Goal: Transaction & Acquisition: Purchase product/service

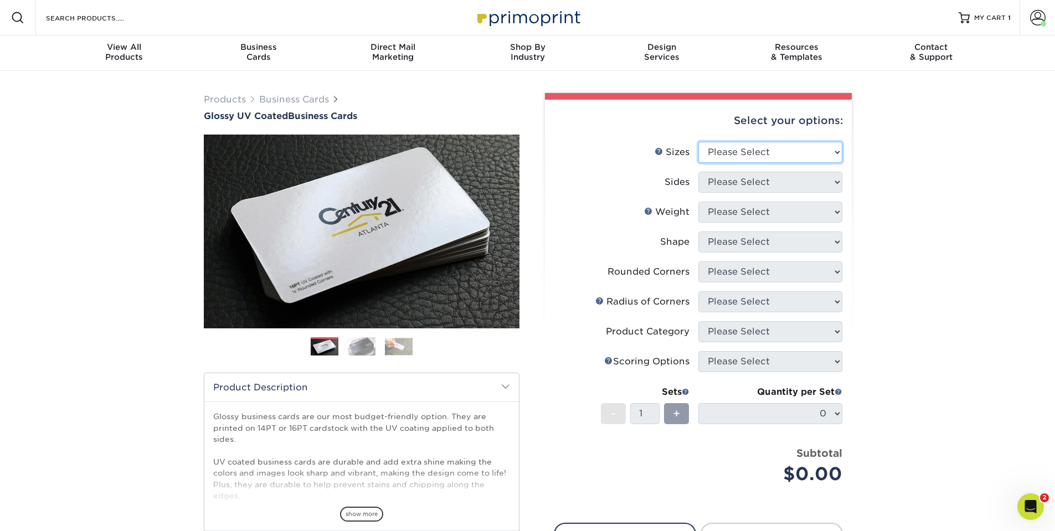
click at [745, 155] on select "Please Select 1.5" x 3.5" - Mini 1.75" x 3.5" - Mini 2" x 2" - Square 2" x 3" -…" at bounding box center [770, 152] width 144 height 21
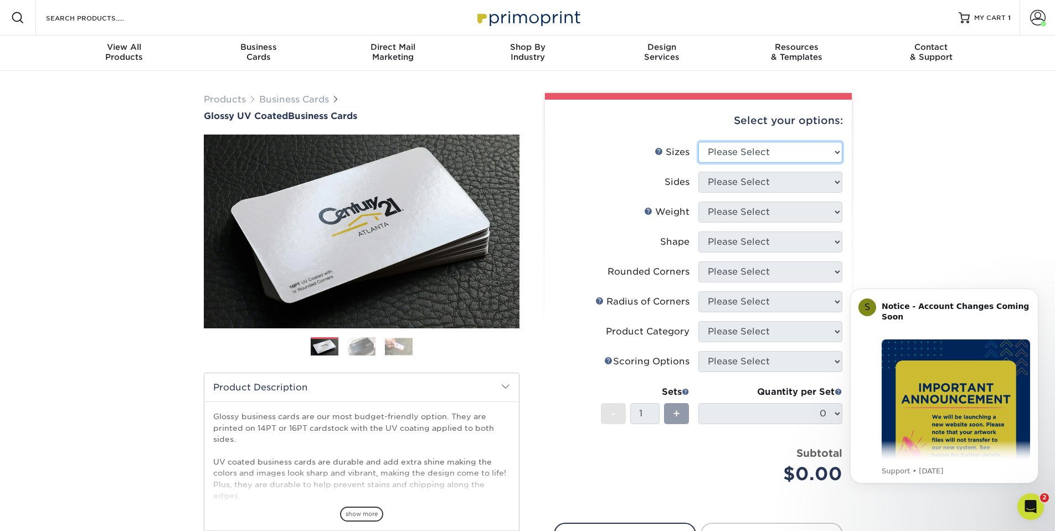
select select "2.00x3.50"
click at [698, 142] on select "Please Select 1.5" x 3.5" - Mini 1.75" x 3.5" - Mini 2" x 2" - Square 2" x 3" -…" at bounding box center [770, 152] width 144 height 21
click at [800, 150] on select "Please Select 1.5" x 3.5" - Mini 1.75" x 3.5" - Mini 2" x 2" - Square 2" x 3" -…" at bounding box center [770, 152] width 144 height 21
click at [789, 181] on select "Please Select Print Both Sides Print Front Only" at bounding box center [770, 182] width 144 height 21
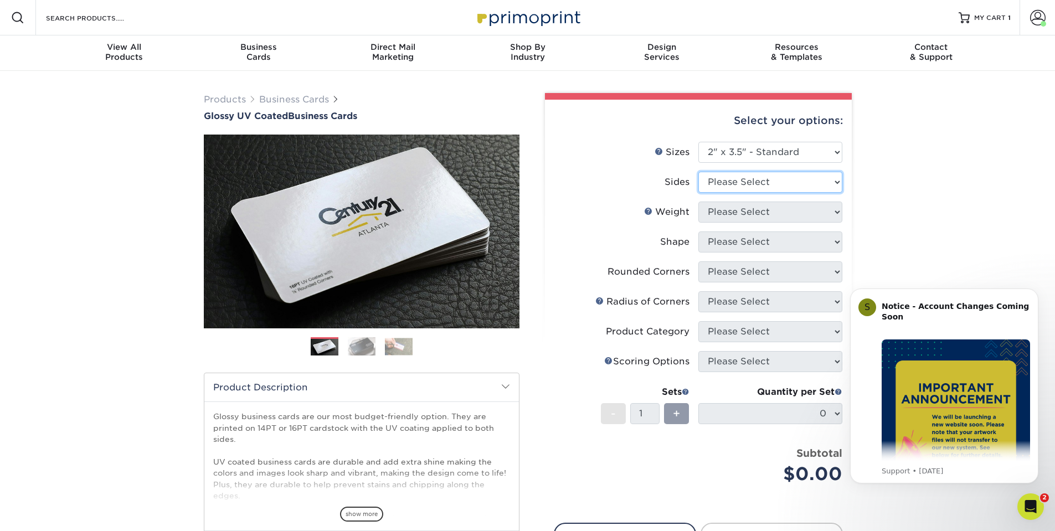
select select "32d3c223-f82c-492b-b915-ba065a00862f"
click at [698, 172] on select "Please Select Print Both Sides Print Front Only" at bounding box center [770, 182] width 144 height 21
click at [777, 216] on select "Please Select 16PT 14PT" at bounding box center [770, 212] width 144 height 21
select select "14PT"
click at [698, 202] on select "Please Select 16PT 14PT" at bounding box center [770, 212] width 144 height 21
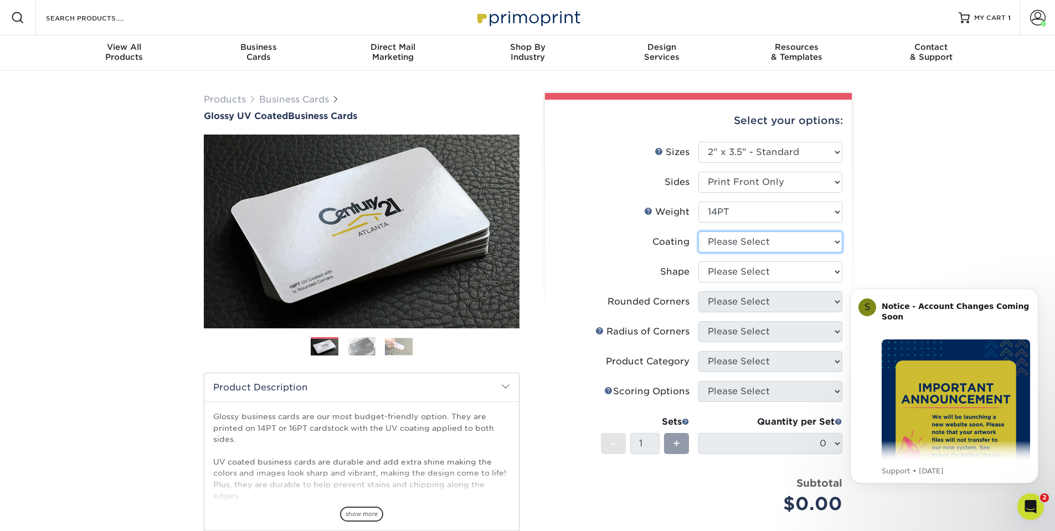
click at [767, 244] on select at bounding box center [770, 241] width 144 height 21
select select "1e8116af-acfc-44b1-83dc-8181aa338834"
click at [698, 231] on select at bounding box center [770, 241] width 144 height 21
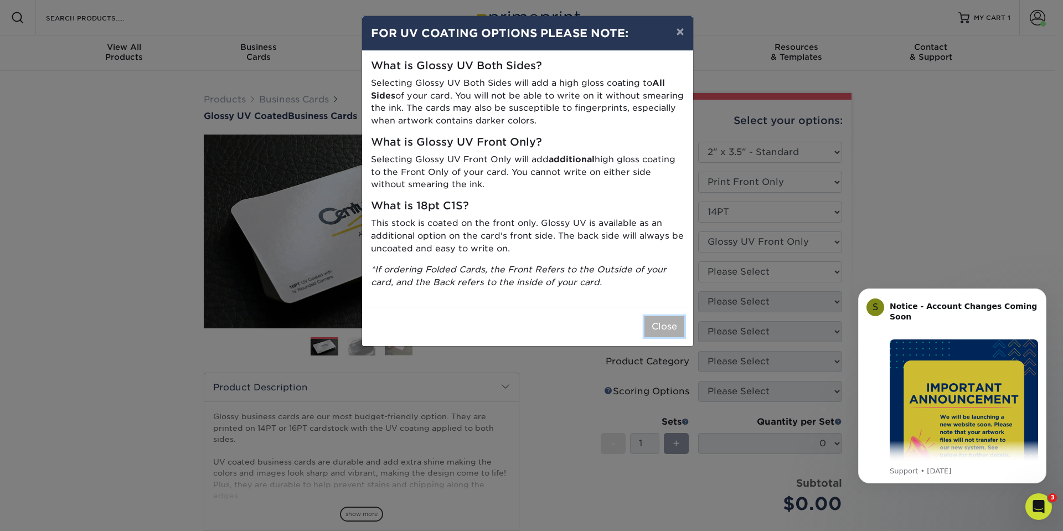
click at [667, 327] on button "Close" at bounding box center [665, 326] width 40 height 21
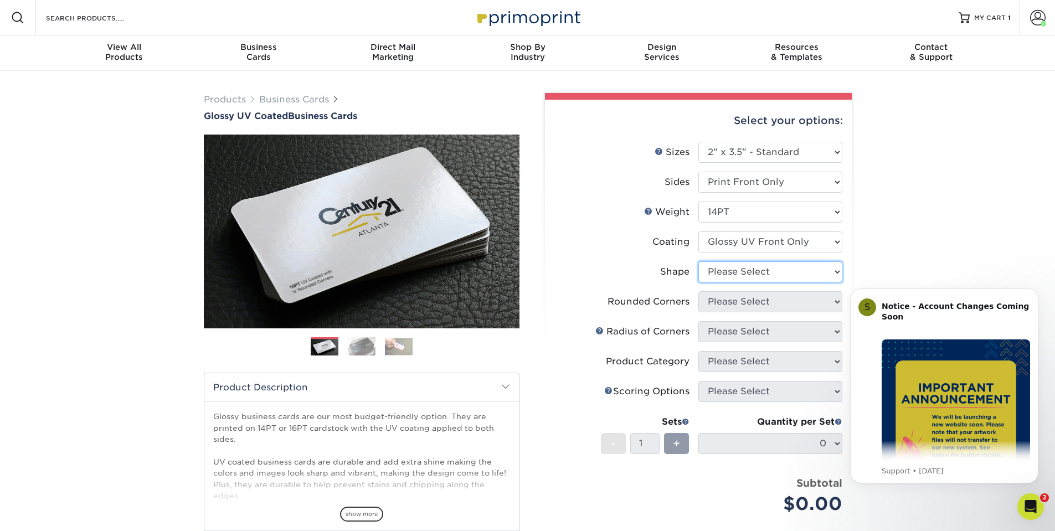
click at [790, 270] on select "Please Select Standard" at bounding box center [770, 271] width 144 height 21
select select "standard"
click at [698, 261] on select "Please Select Standard" at bounding box center [770, 271] width 144 height 21
click at [770, 303] on select "Please Select Yes - Round 2 Corners Yes - Round 4 Corners No" at bounding box center [770, 301] width 144 height 21
select select "7672df9e-0e0a-464d-8e1f-920c575e4da3"
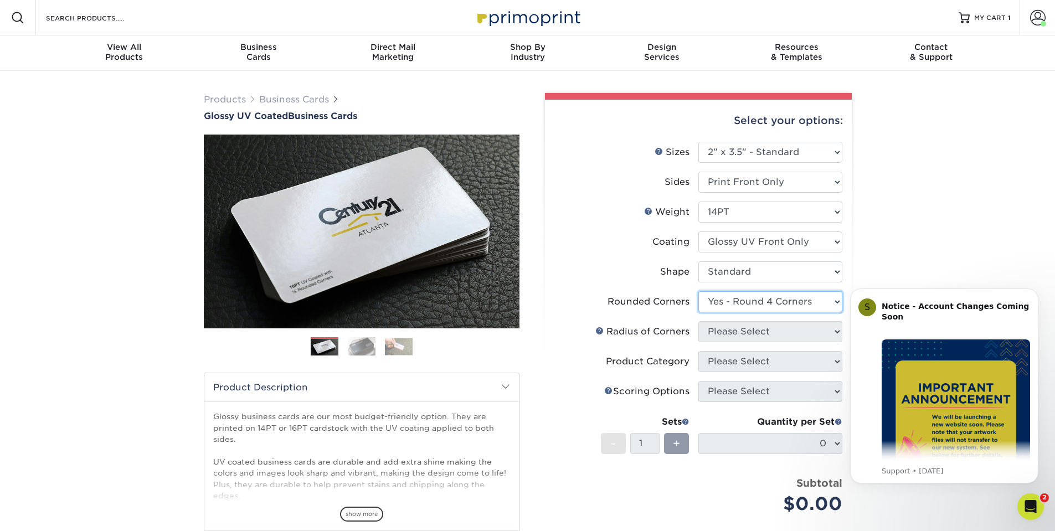
click at [698, 291] on select "Please Select Yes - Round 2 Corners Yes - Round 4 Corners No" at bounding box center [770, 301] width 144 height 21
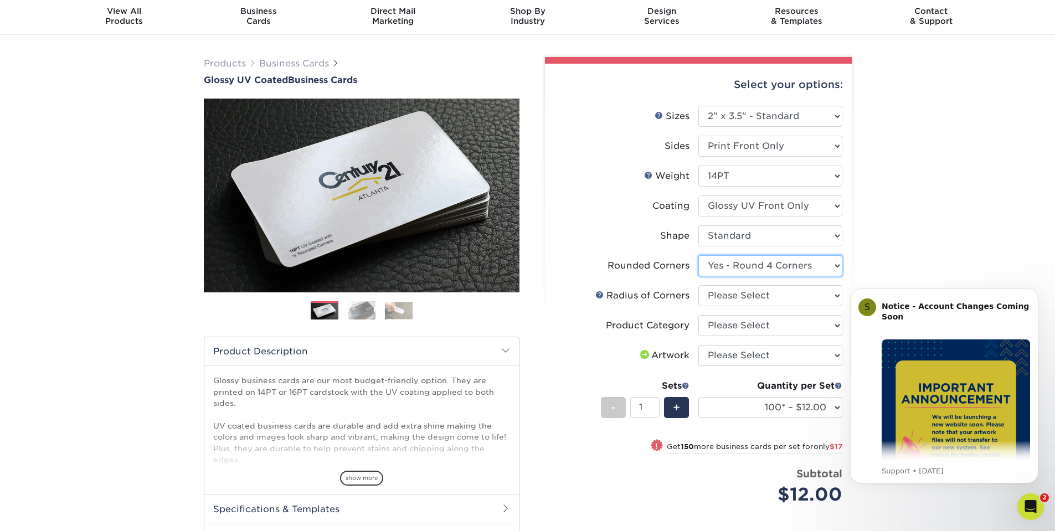
scroll to position [55, 0]
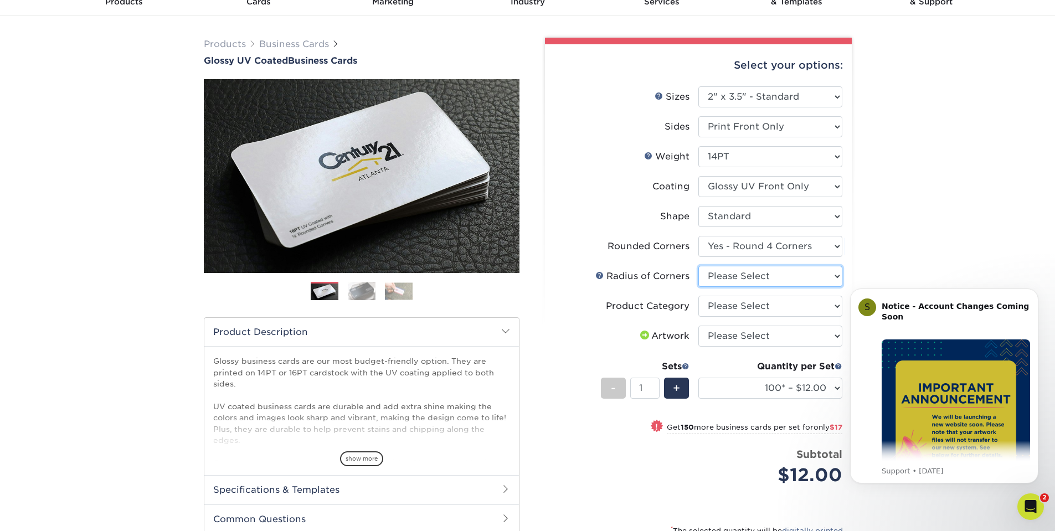
click at [782, 276] on select "Please Select Rounded 1/8" Rounded 1/4"" at bounding box center [770, 276] width 144 height 21
select select "589680c7-ee9a-431b-9d12-d7aeb1386a97"
click at [698, 266] on select "Please Select Rounded 1/8" Rounded 1/4"" at bounding box center [770, 276] width 144 height 21
click at [776, 310] on select "Please Select Business Cards" at bounding box center [770, 306] width 144 height 21
select select "3b5148f1-0588-4f88-a218-97bcfdce65c1"
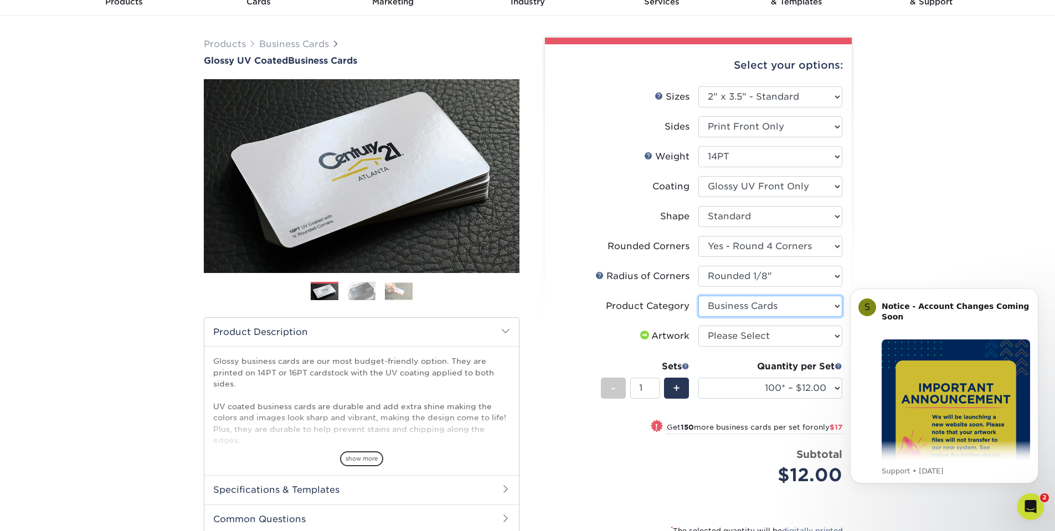
click at [698, 296] on select "Please Select Business Cards" at bounding box center [770, 306] width 144 height 21
click at [774, 339] on select "Please Select I will upload files I need a design - $100" at bounding box center [770, 336] width 144 height 21
select select "upload"
click at [698, 326] on select "Please Select I will upload files I need a design - $100" at bounding box center [770, 336] width 144 height 21
click at [776, 394] on select "100* – $12.00 250* – $29.00 500 – $57.00 1000 – $70.00 2500 – $120.00 5000 – $1…" at bounding box center [770, 388] width 144 height 21
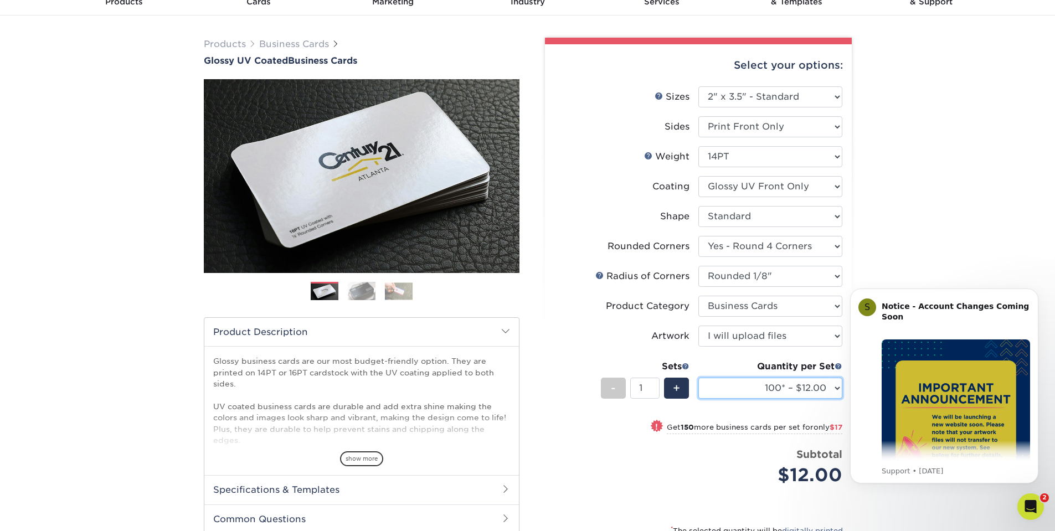
select select "2500 – $120.00"
click at [698, 378] on select "100* – $12.00 250* – $29.00 500 – $57.00 1000 – $70.00 2500 – $120.00 5000 – $1…" at bounding box center [770, 388] width 144 height 21
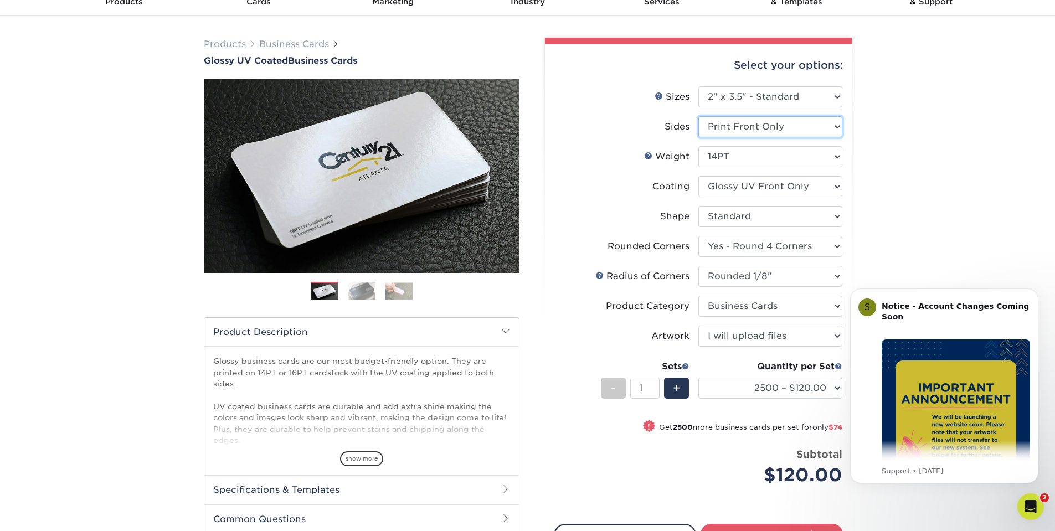
click at [797, 130] on select "Please Select Print Both Sides Print Front Only" at bounding box center [770, 126] width 144 height 21
select select "13abbda7-1d64-4f25-8bb2-c179b224825d"
click at [698, 116] on select "Please Select Print Both Sides Print Front Only" at bounding box center [770, 126] width 144 height 21
select select "-1"
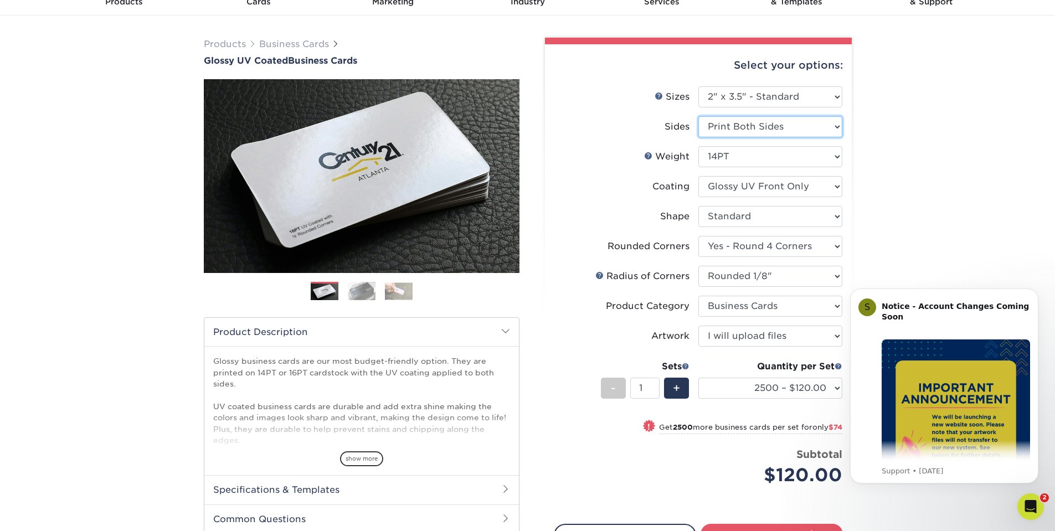
select select "-1"
select select
select select "-1"
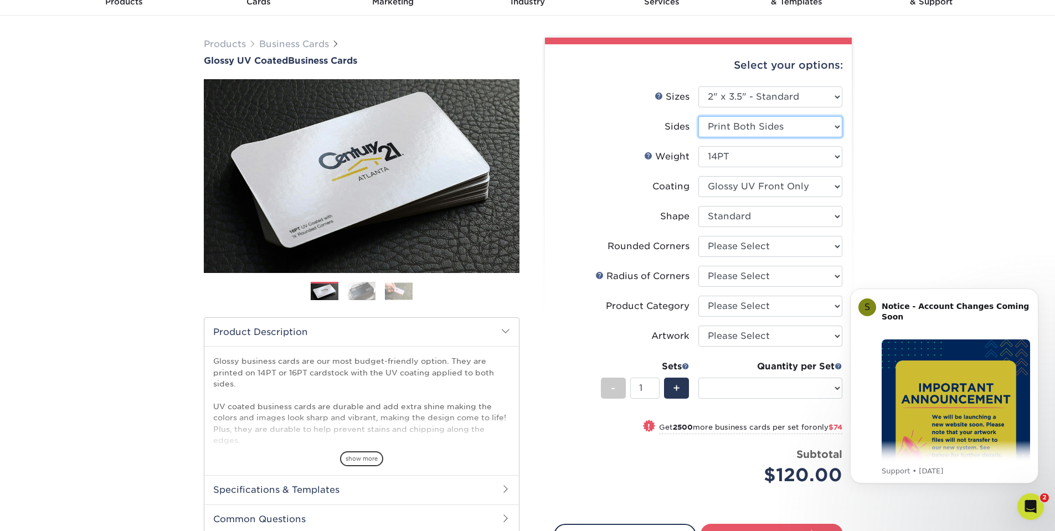
select select "-1"
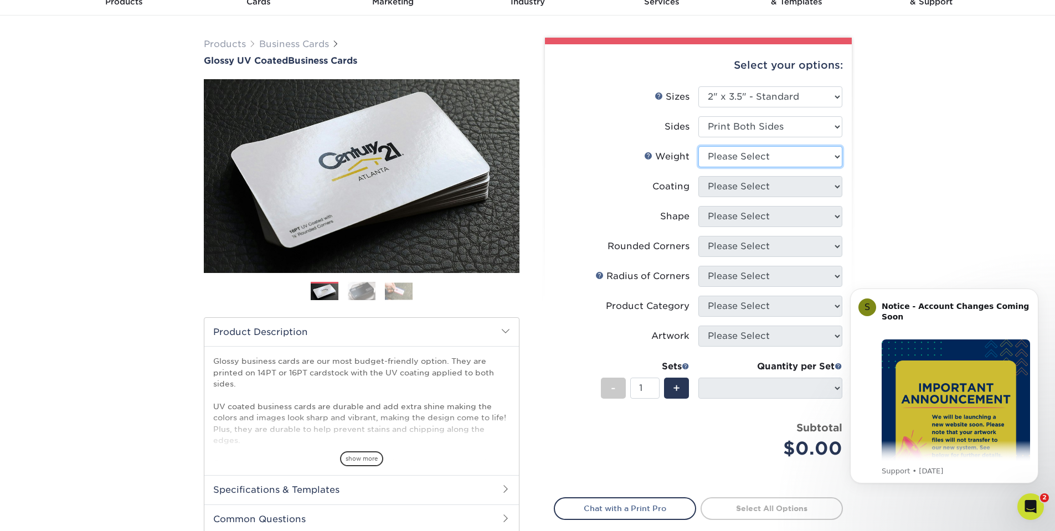
click at [787, 155] on select "Please Select 16PT 14PT" at bounding box center [770, 156] width 144 height 21
select select "14PT"
click at [698, 146] on select "Please Select 16PT 14PT" at bounding box center [770, 156] width 144 height 21
select select
click at [780, 190] on select at bounding box center [770, 186] width 144 height 21
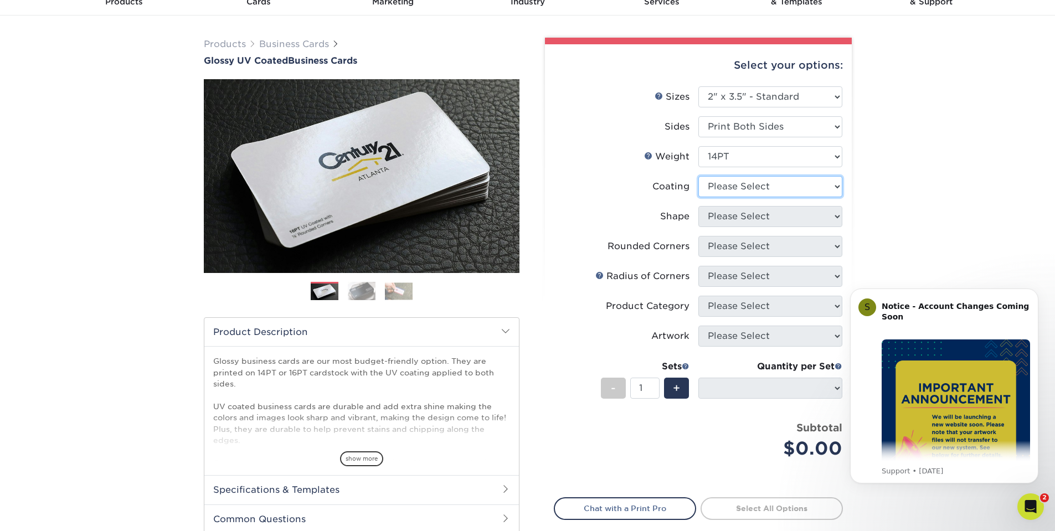
select select "ae367451-b2b8-45df-a344-0f05b6a12993"
click at [698, 176] on select at bounding box center [770, 186] width 144 height 21
select select
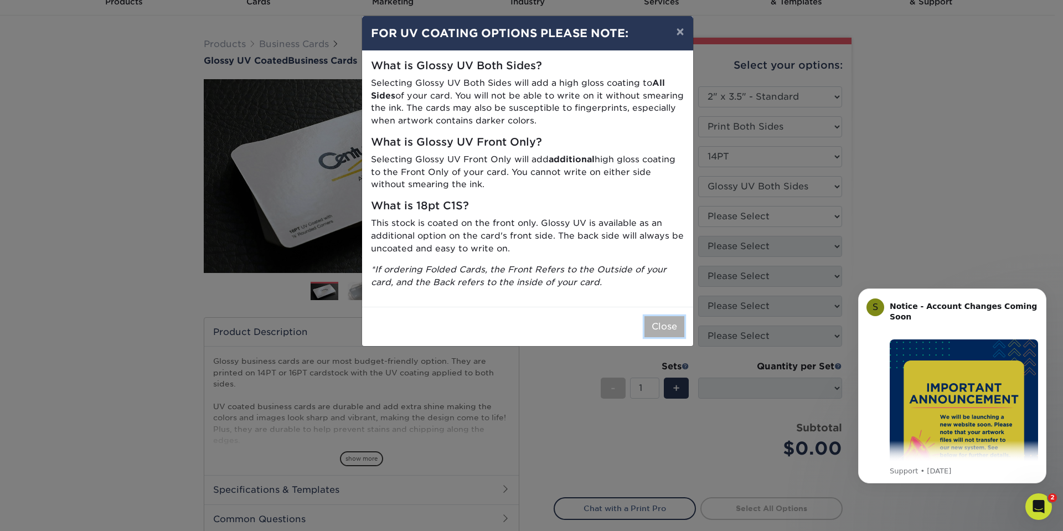
click at [661, 328] on button "Close" at bounding box center [665, 326] width 40 height 21
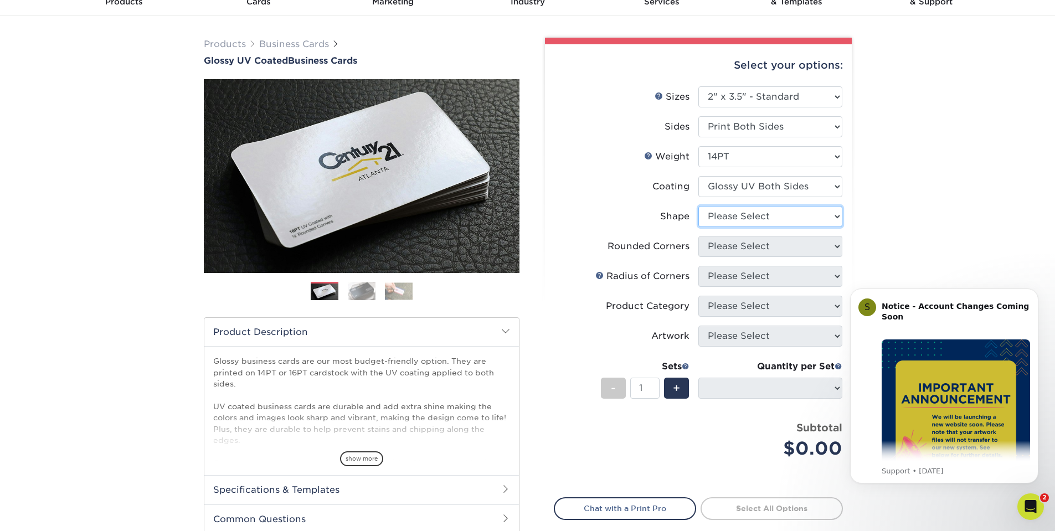
click at [787, 211] on select "Please Select Standard" at bounding box center [770, 216] width 144 height 21
select select "standard"
click at [698, 206] on select "Please Select Standard" at bounding box center [770, 216] width 144 height 21
select select
click at [777, 251] on select "Please Select Yes - Round 2 Corners Yes - Round 4 Corners No" at bounding box center [770, 246] width 144 height 21
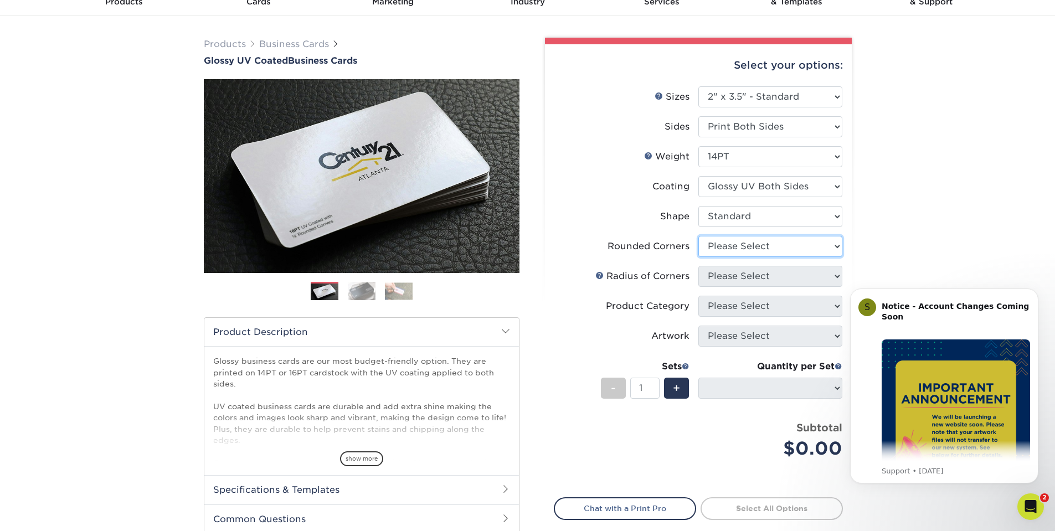
select select "7672df9e-0e0a-464d-8e1f-920c575e4da3"
click at [698, 236] on select "Please Select Yes - Round 2 Corners Yes - Round 4 Corners No" at bounding box center [770, 246] width 144 height 21
select select "-1"
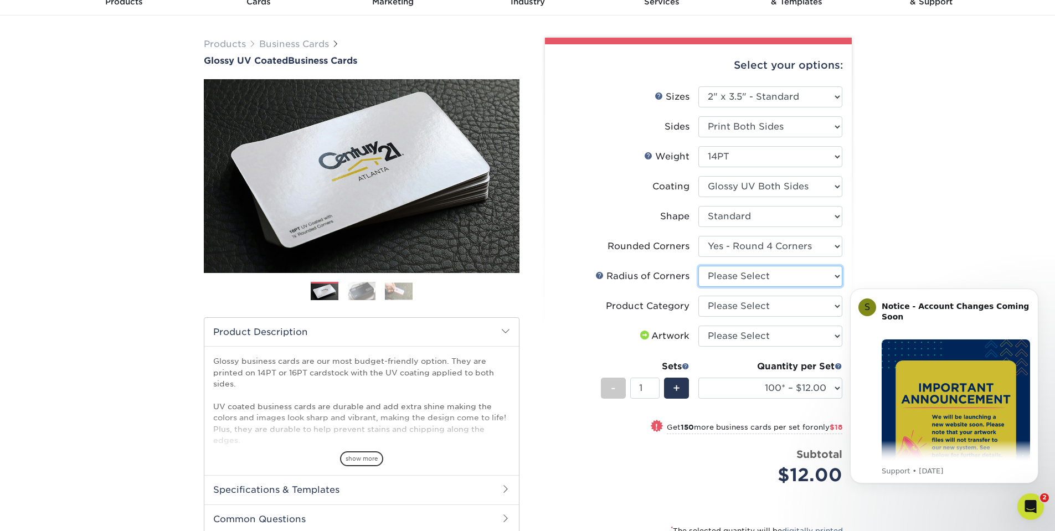
click at [776, 281] on select "Please Select Rounded 1/8" Rounded 1/4"" at bounding box center [770, 276] width 144 height 21
select select "589680c7-ee9a-431b-9d12-d7aeb1386a97"
click at [698, 266] on select "Please Select Rounded 1/8" Rounded 1/4"" at bounding box center [770, 276] width 144 height 21
click at [775, 312] on select "Please Select Business Cards" at bounding box center [770, 306] width 144 height 21
select select "3b5148f1-0588-4f88-a218-97bcfdce65c1"
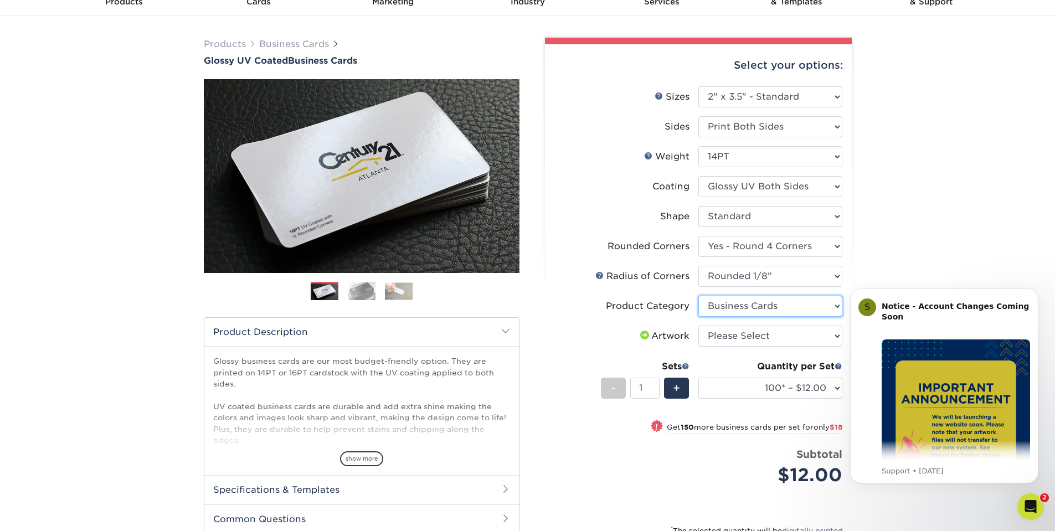
click at [698, 296] on select "Please Select Business Cards" at bounding box center [770, 306] width 144 height 21
click at [778, 331] on select "Please Select I will upload files I need a design - $100" at bounding box center [770, 336] width 144 height 21
select select "upload"
click at [698, 326] on select "Please Select I will upload files I need a design - $100" at bounding box center [770, 336] width 144 height 21
click at [788, 388] on select "100* – $12.00 250* – $30.00 500 – $60.00 1000 – $74.00 2500 – $136.00 5000 – $2…" at bounding box center [770, 388] width 144 height 21
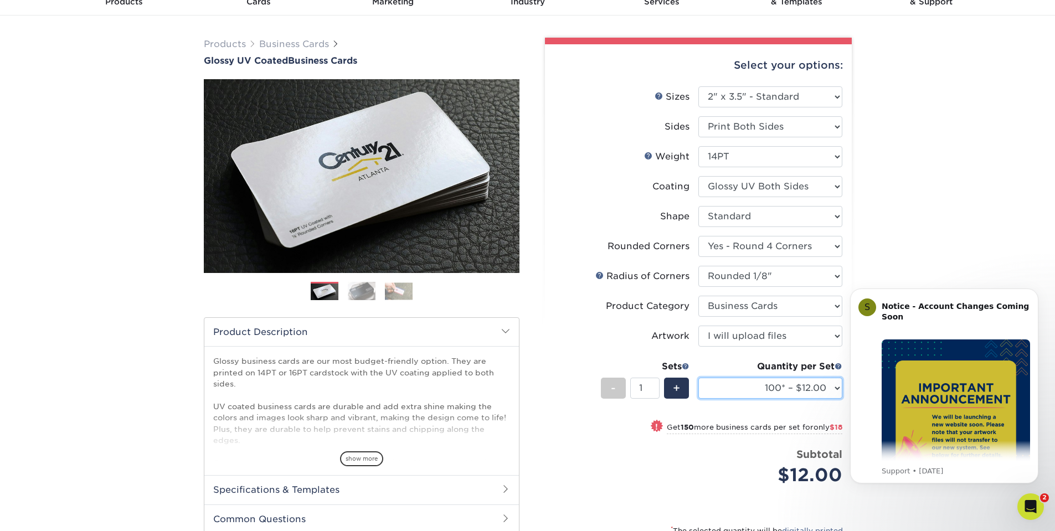
select select "2500 – $136.00"
click at [698, 378] on select "100* – $12.00 250* – $30.00 500 – $60.00 1000 – $74.00 2500 – $136.00 5000 – $2…" at bounding box center [770, 388] width 144 height 21
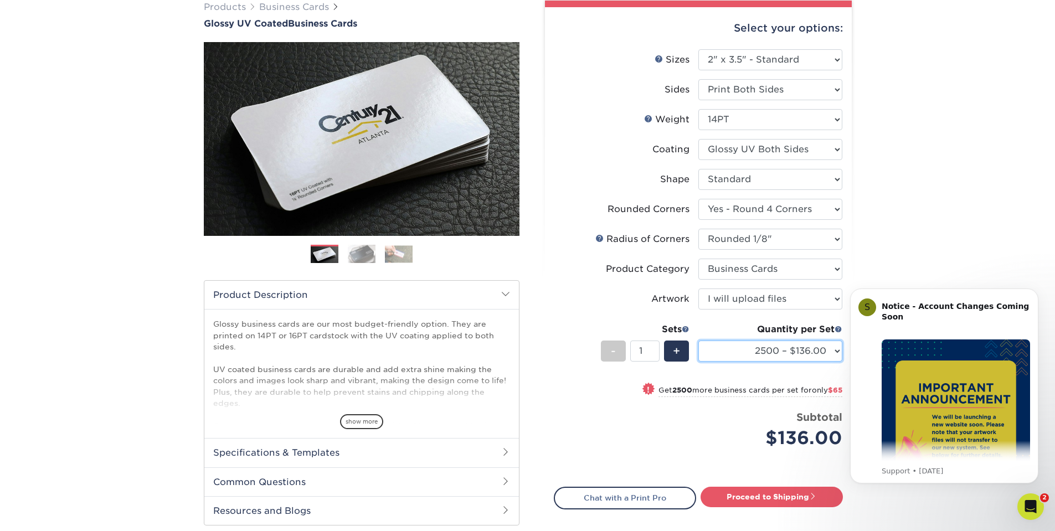
scroll to position [111, 0]
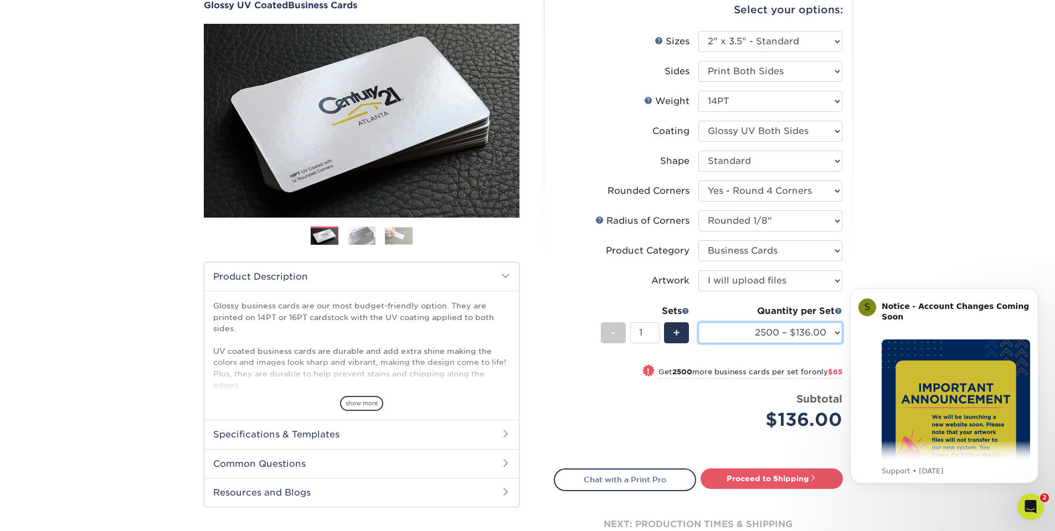
click at [751, 336] on select "100* – $12.00 250* – $30.00 500 – $60.00 1000 – $74.00 2500 – $136.00 5000 – $2…" at bounding box center [770, 332] width 144 height 21
click at [767, 475] on link "Proceed to Shipping" at bounding box center [771, 478] width 142 height 20
type input "Set 1"
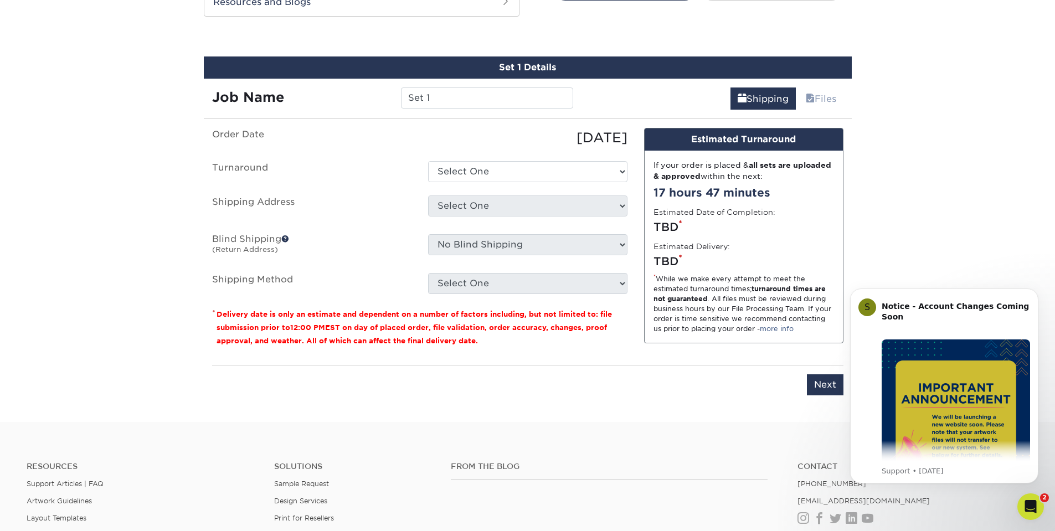
scroll to position [610, 0]
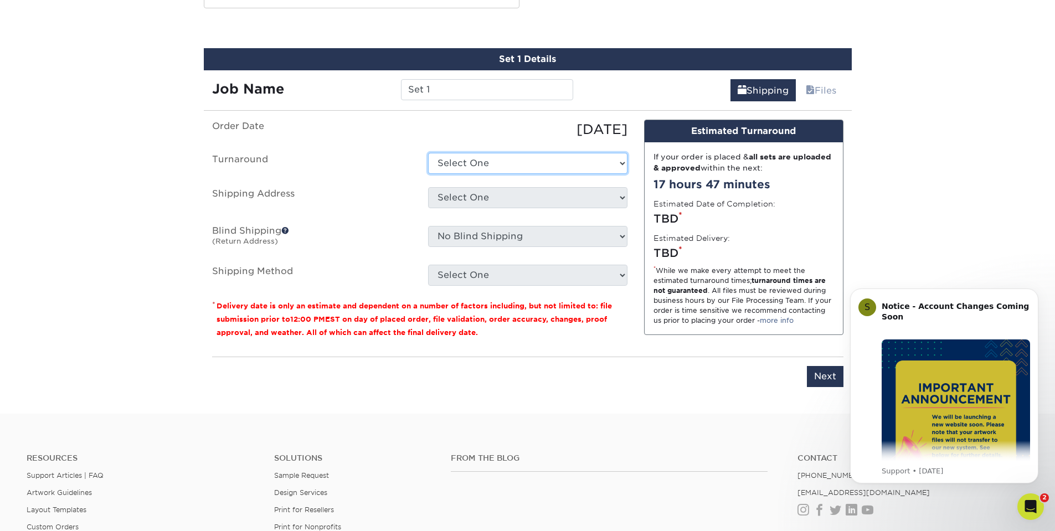
click at [563, 167] on select "Select One 2-4 Business Days 2 Day Next Business Day" at bounding box center [527, 163] width 199 height 21
select select "2398cf06-4be9-41c0-a79f-902bd418c66e"
click at [428, 153] on select "Select One 2-4 Business Days 2 Day Next Business Day" at bounding box center [527, 163] width 199 height 21
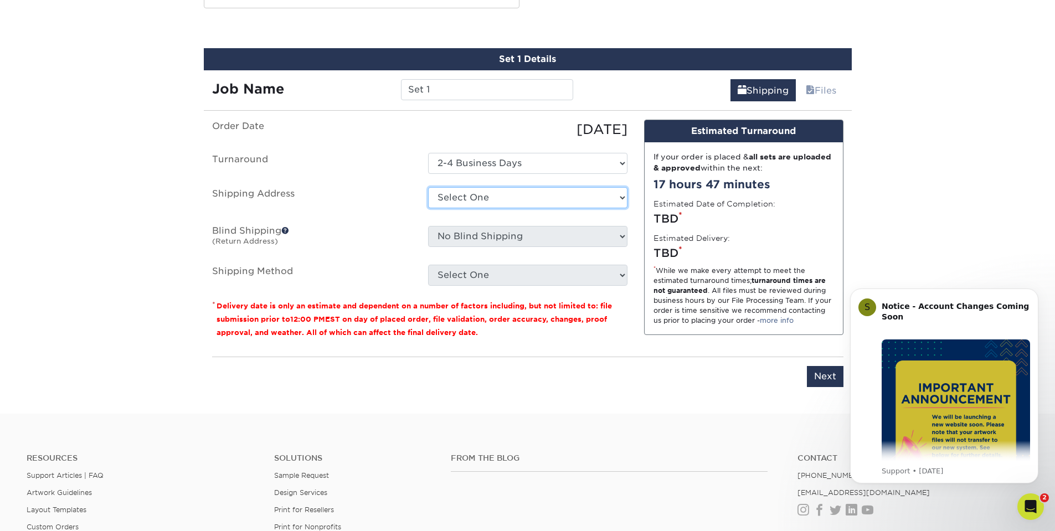
click at [545, 204] on select "Select One Store + Add New Address" at bounding box center [527, 197] width 199 height 21
select select "136884"
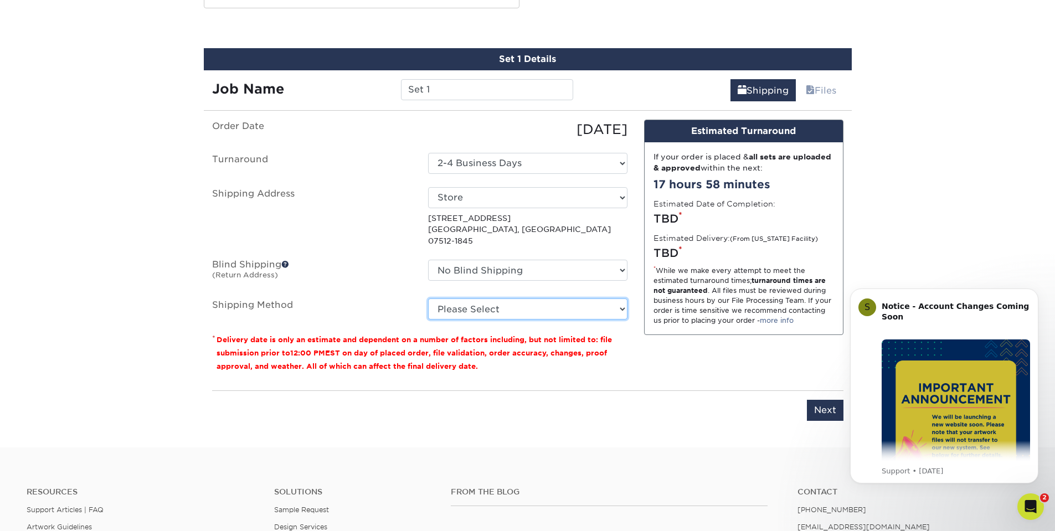
click at [548, 303] on select "Please Select Ground Shipping (+$11.20) 3 Day Shipping Service (+$15.33) 2 Day …" at bounding box center [527, 308] width 199 height 21
select select "03"
click at [428, 298] on select "Please Select Ground Shipping (+$11.20) 3 Day Shipping Service (+$15.33) 2 Day …" at bounding box center [527, 308] width 199 height 21
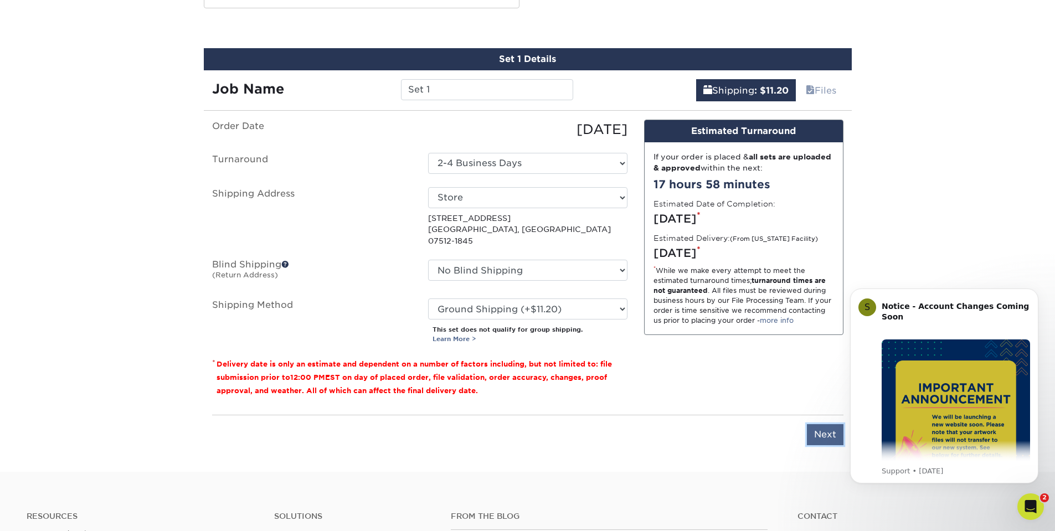
click at [827, 424] on input "Next" at bounding box center [825, 434] width 37 height 21
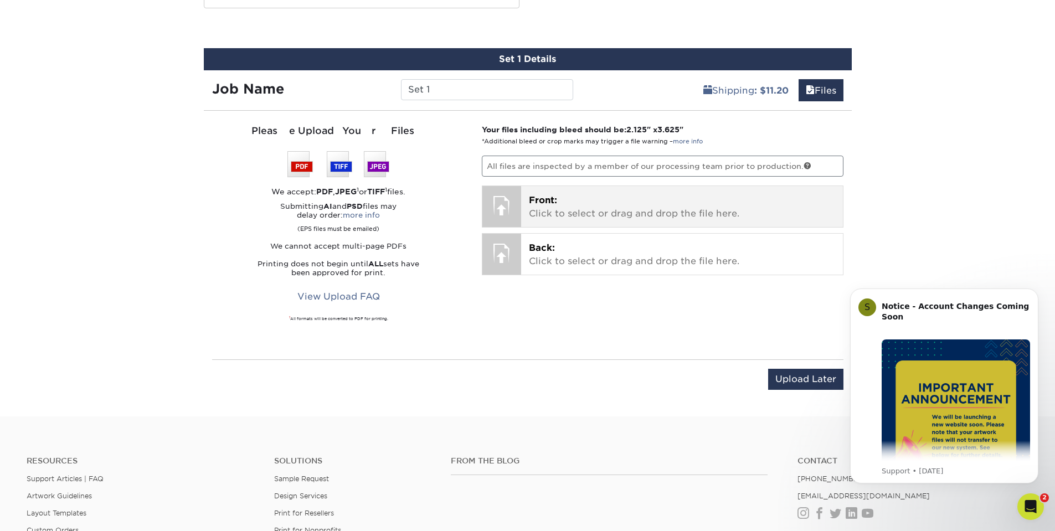
click at [621, 198] on p "Front: Click to select or drag and drop the file here." at bounding box center [682, 207] width 306 height 27
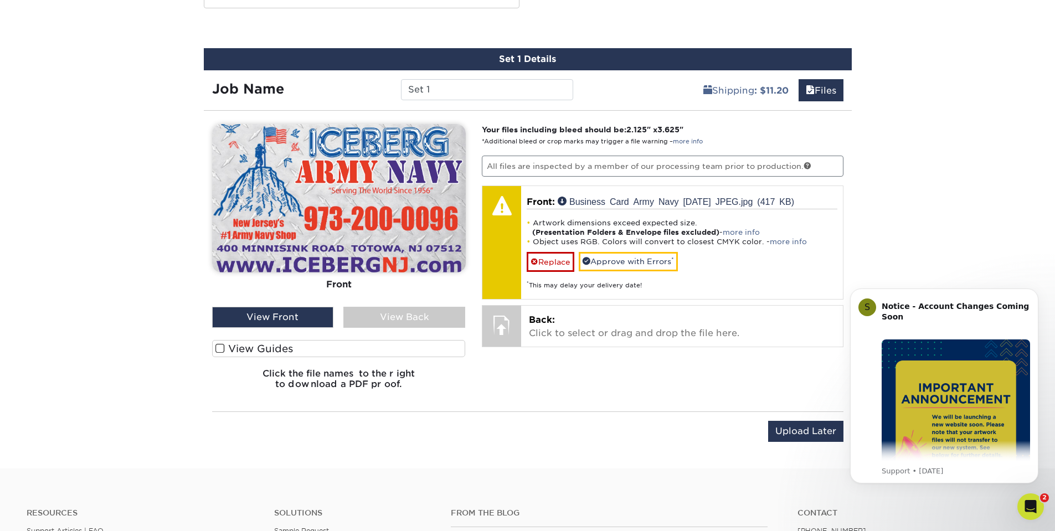
click at [220, 350] on span at bounding box center [219, 348] width 9 height 11
click at [0, 0] on input "View Guides" at bounding box center [0, 0] width 0 height 0
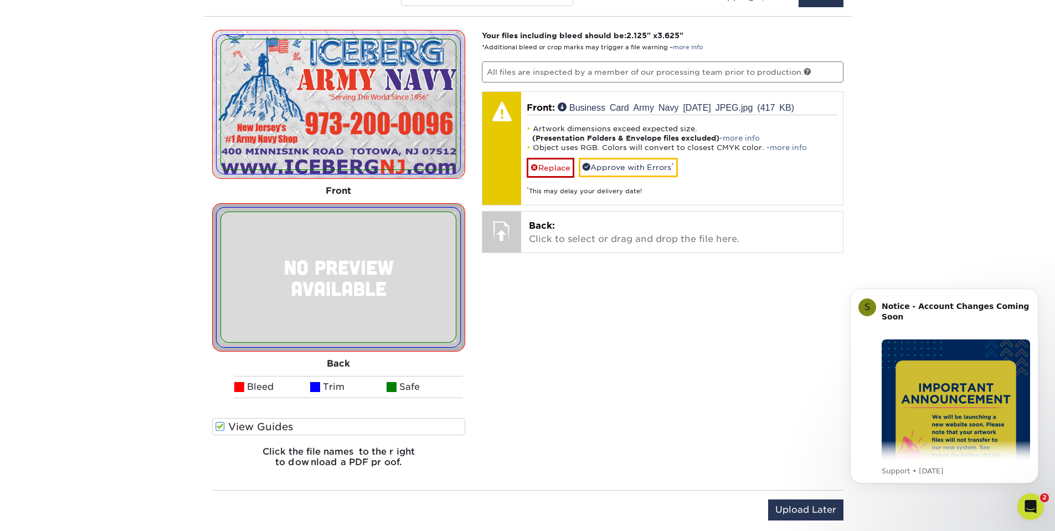
scroll to position [720, 0]
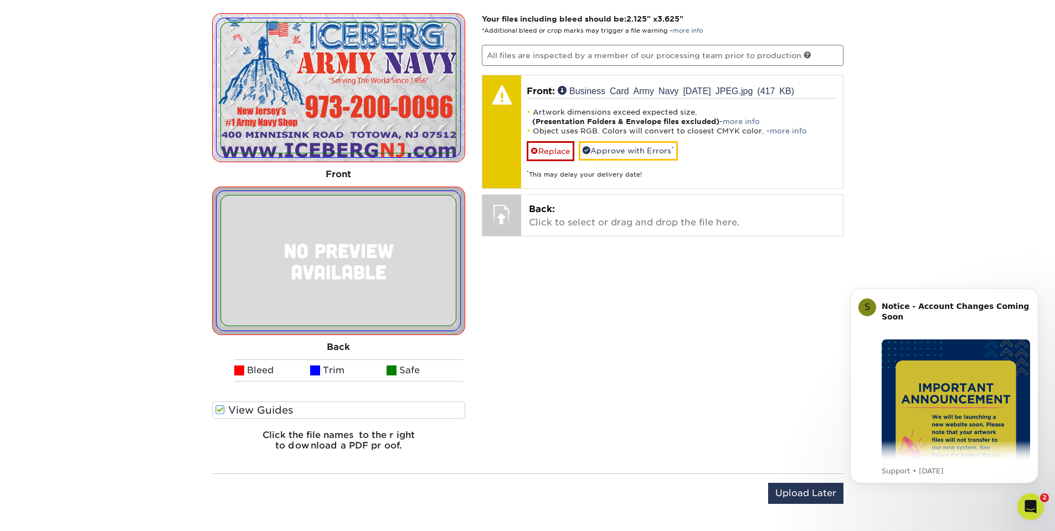
click at [422, 138] on img at bounding box center [338, 88] width 235 height 130
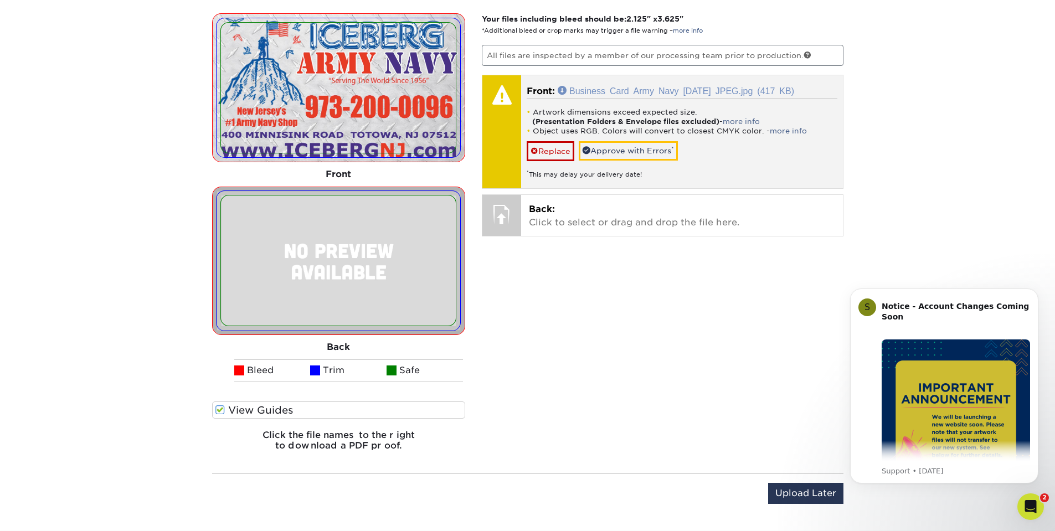
click at [600, 92] on link "Business Card Army Navy 2025-08-15 JPEG.jpg (417 KB)" at bounding box center [676, 90] width 236 height 9
click at [561, 147] on link "Replace" at bounding box center [551, 150] width 48 height 19
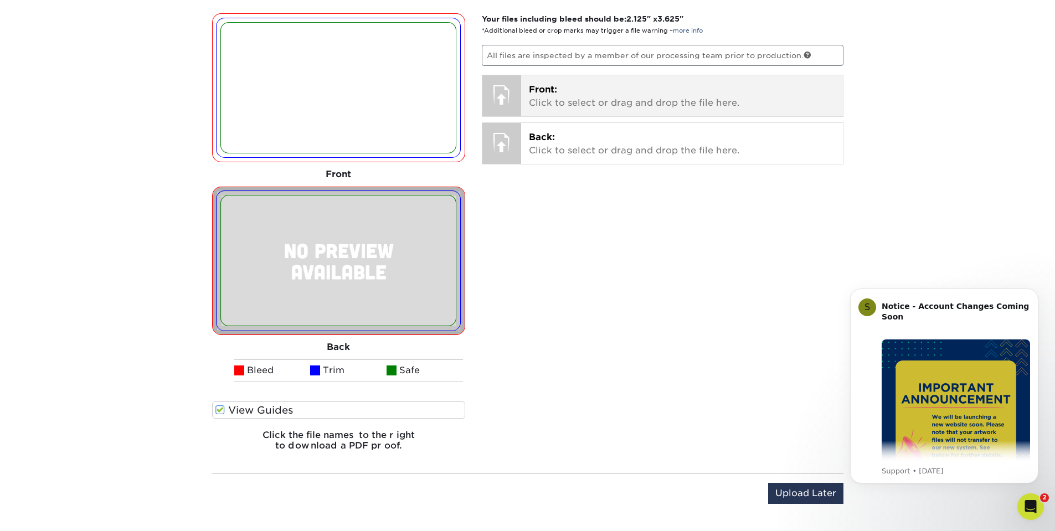
click at [580, 95] on p "Front: Click to select or drag and drop the file here." at bounding box center [682, 96] width 306 height 27
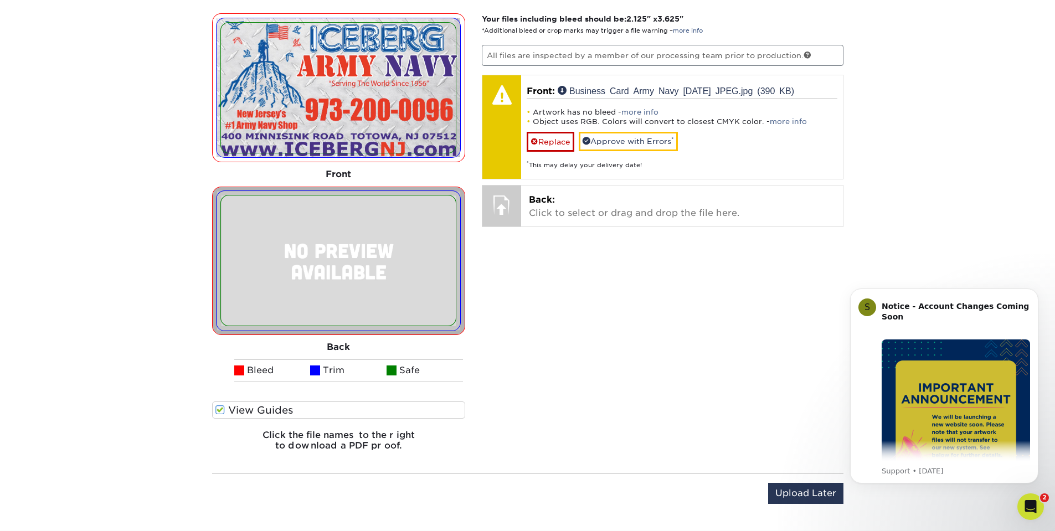
click at [427, 95] on img at bounding box center [338, 88] width 235 height 130
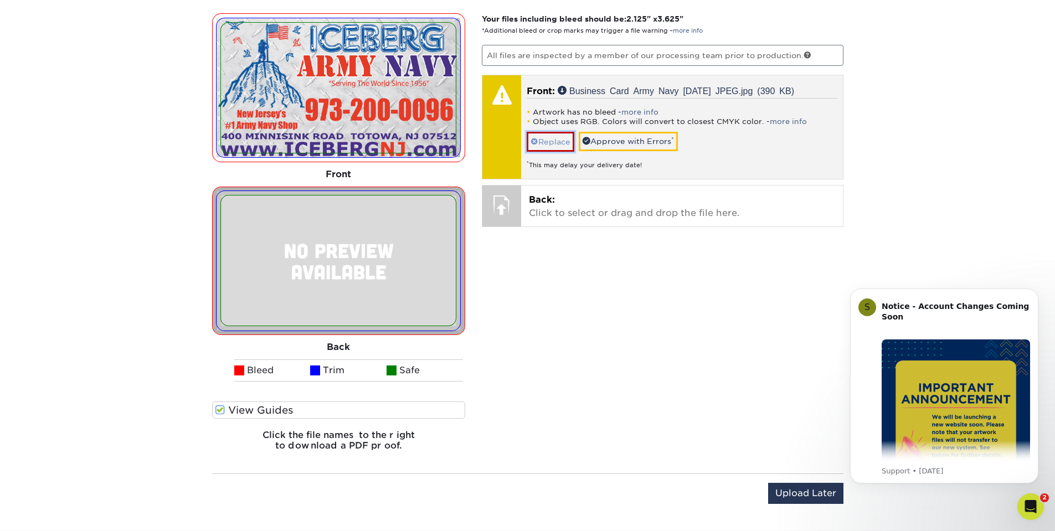
click at [560, 136] on link "Replace" at bounding box center [551, 141] width 48 height 19
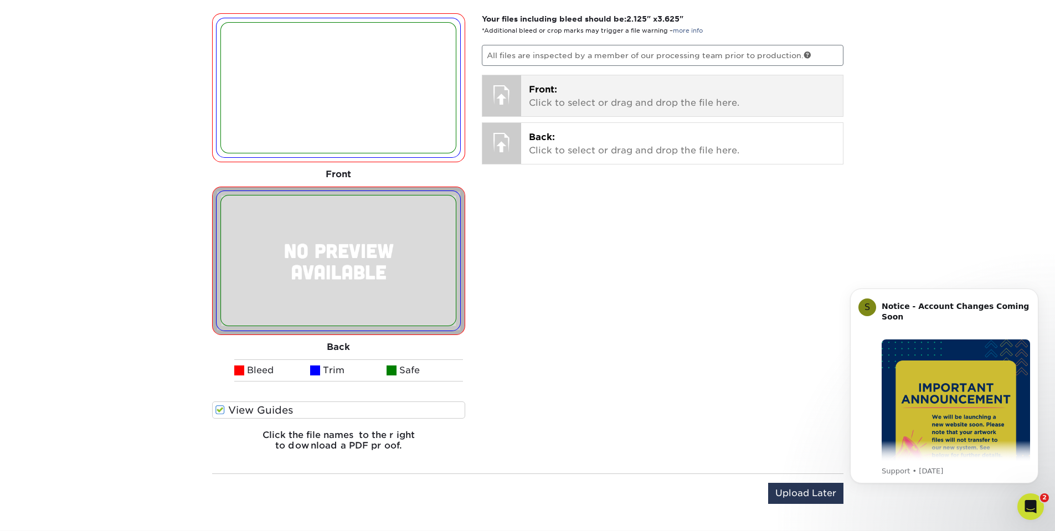
click at [606, 104] on p "Front: Click to select or drag and drop the file here." at bounding box center [682, 96] width 306 height 27
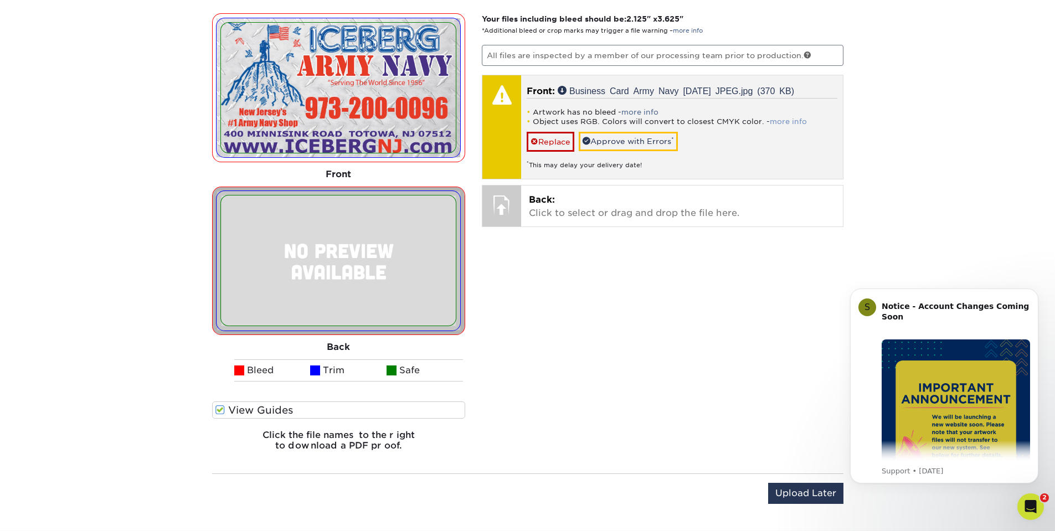
click at [791, 119] on link "more info" at bounding box center [788, 121] width 37 height 8
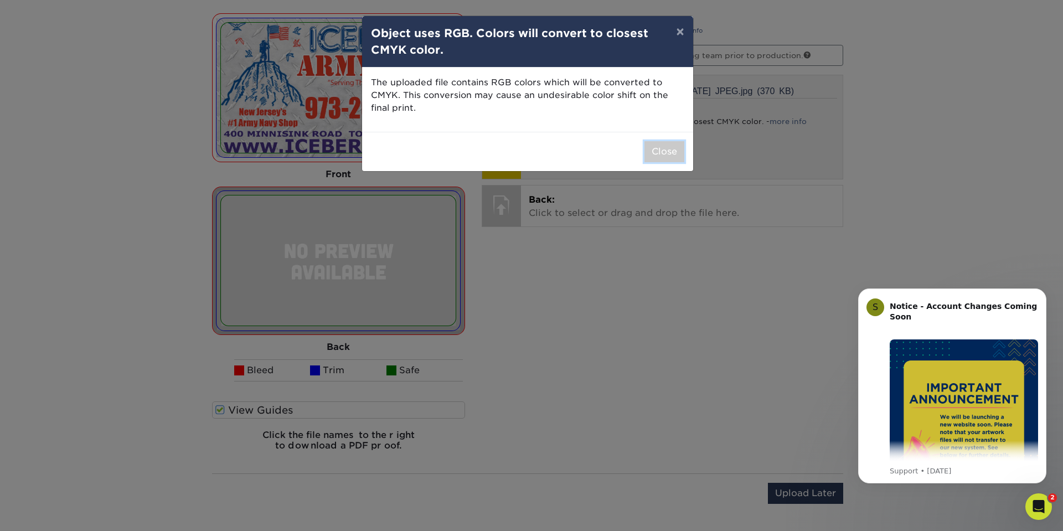
drag, startPoint x: 659, startPoint y: 154, endPoint x: 640, endPoint y: 151, distance: 19.8
click at [659, 154] on button "Close" at bounding box center [665, 151] width 40 height 21
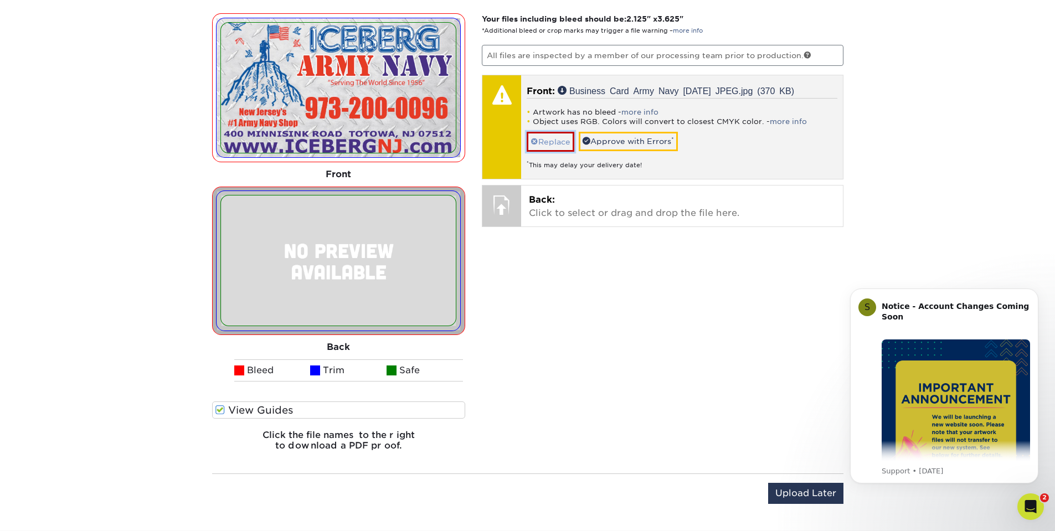
click at [550, 142] on link "Replace" at bounding box center [551, 141] width 48 height 19
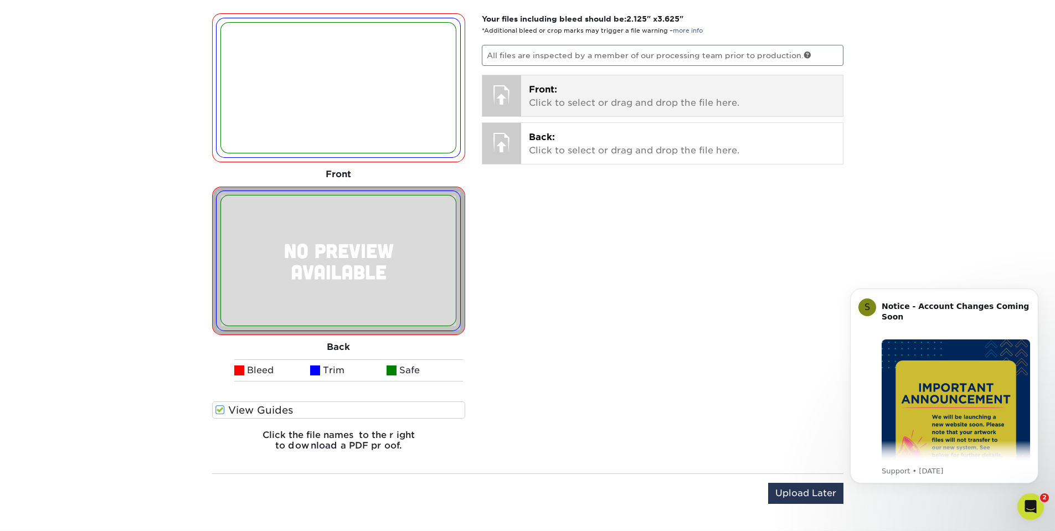
click at [693, 101] on p "Front: Click to select or drag and drop the file here." at bounding box center [682, 96] width 306 height 27
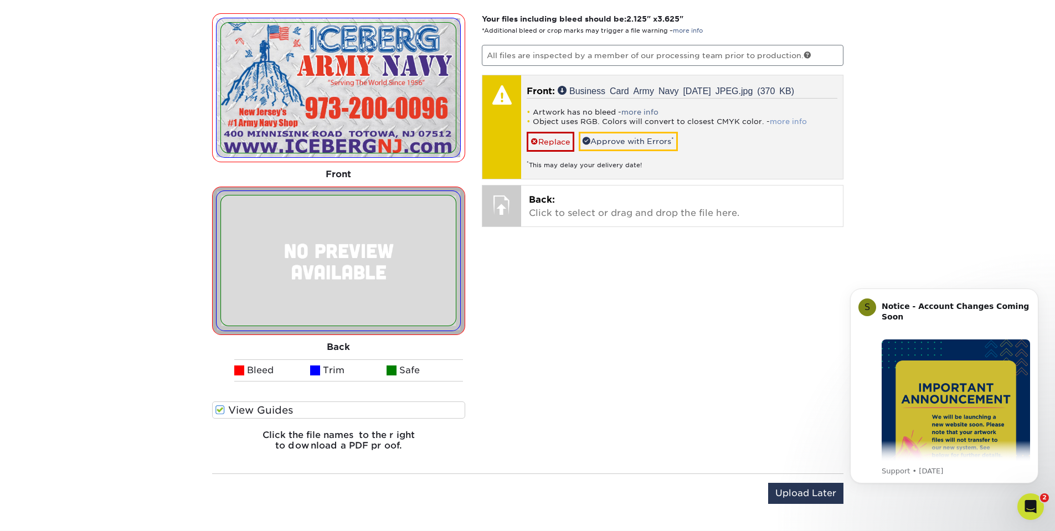
click at [781, 118] on link "more info" at bounding box center [788, 121] width 37 height 8
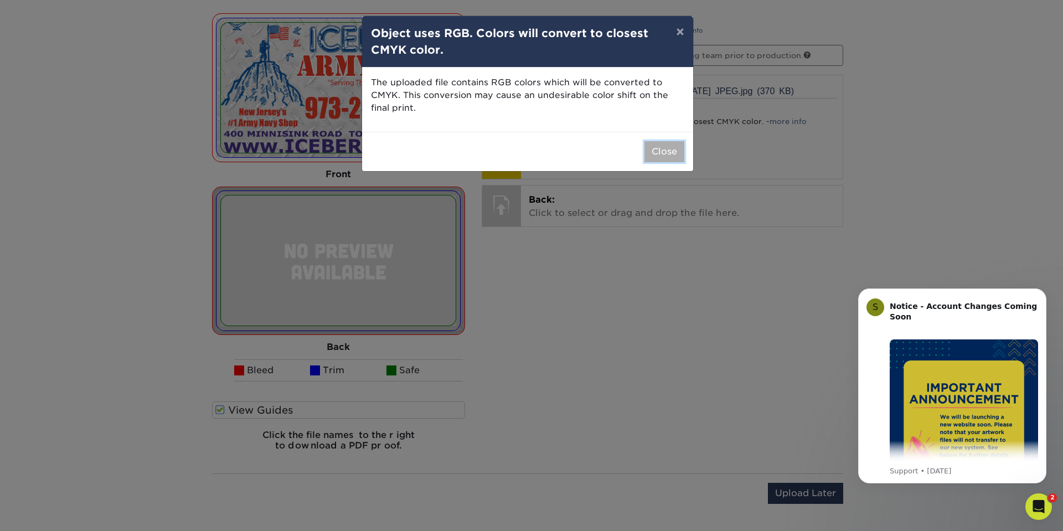
click at [658, 142] on button "Close" at bounding box center [665, 151] width 40 height 21
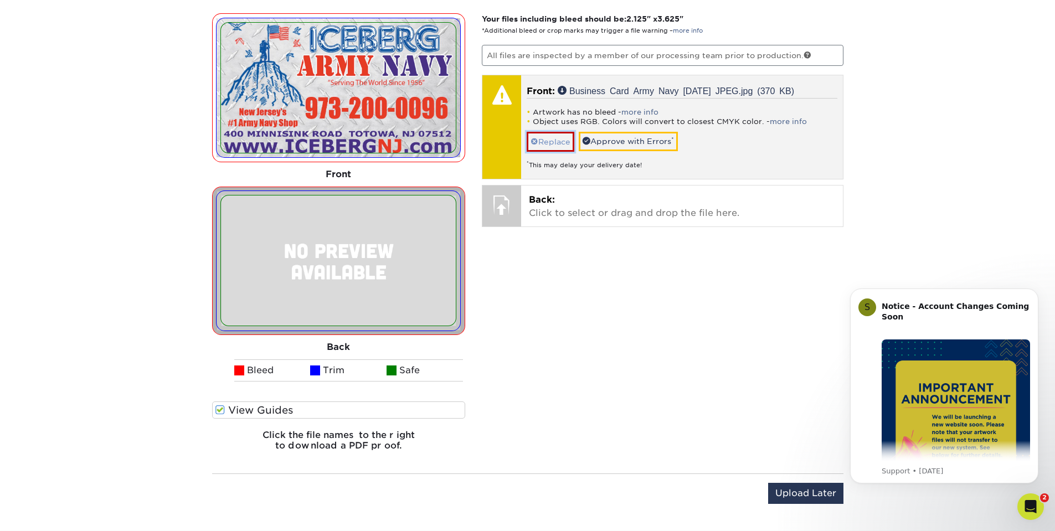
click at [553, 141] on link "Replace" at bounding box center [551, 141] width 48 height 19
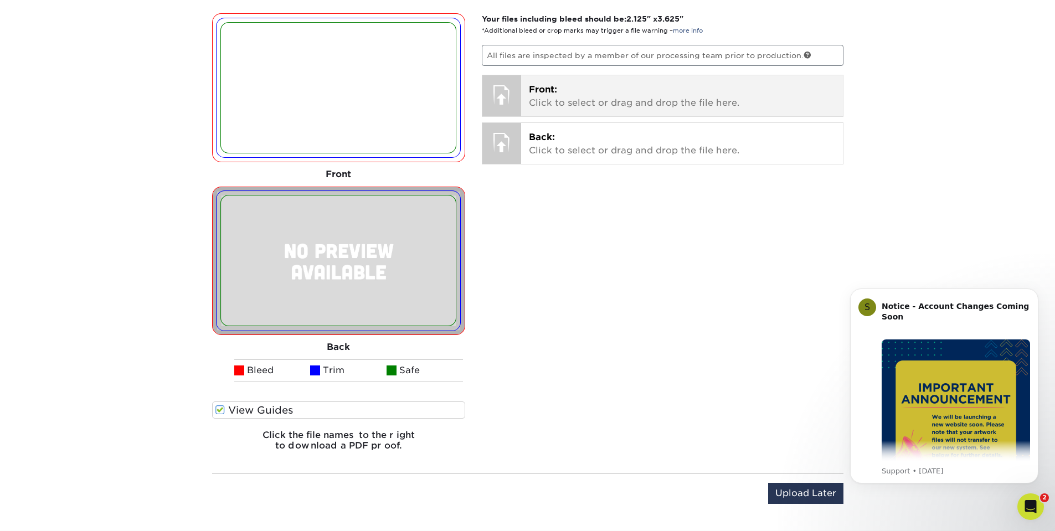
click at [671, 95] on p "Front: Click to select or drag and drop the file here." at bounding box center [682, 96] width 306 height 27
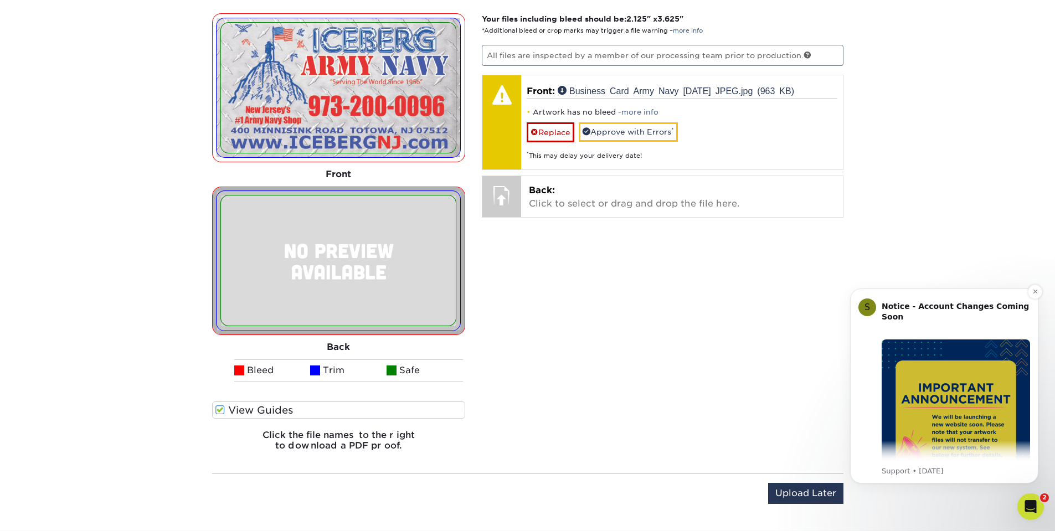
click at [942, 380] on img "Message content" at bounding box center [955, 413] width 148 height 148
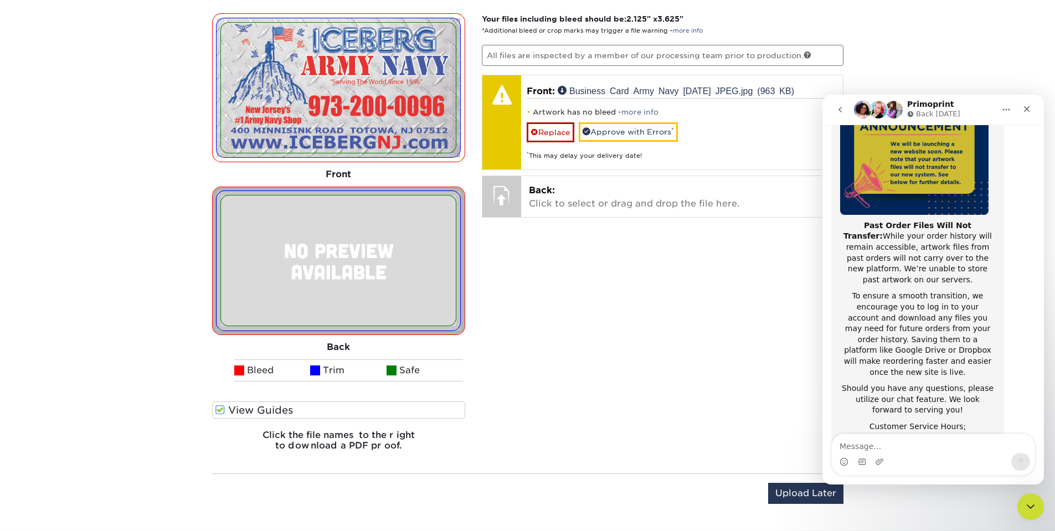
scroll to position [148, 0]
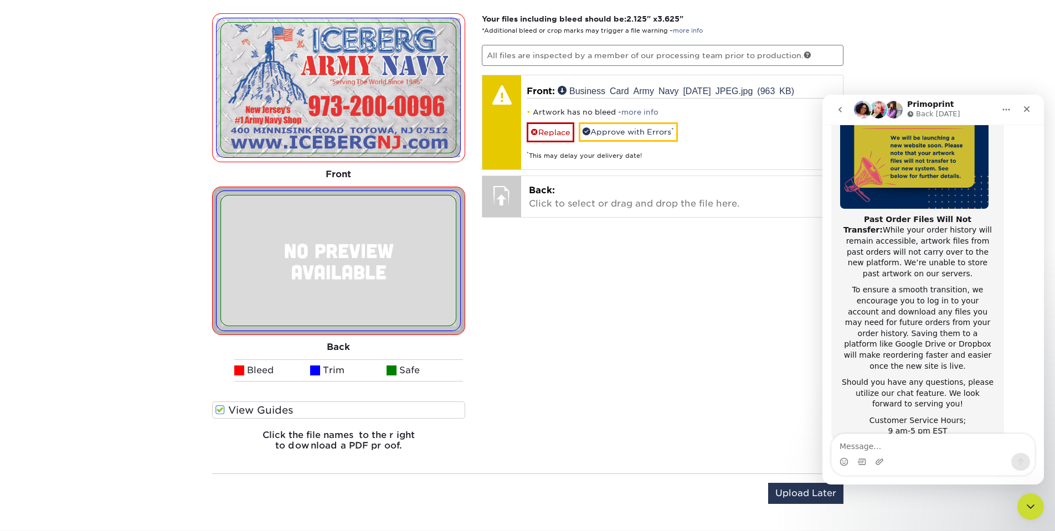
click at [655, 271] on div "Your files including bleed should be: 2.125 " x 3.625 " *Additional bleed or cr…" at bounding box center [662, 236] width 378 height 447
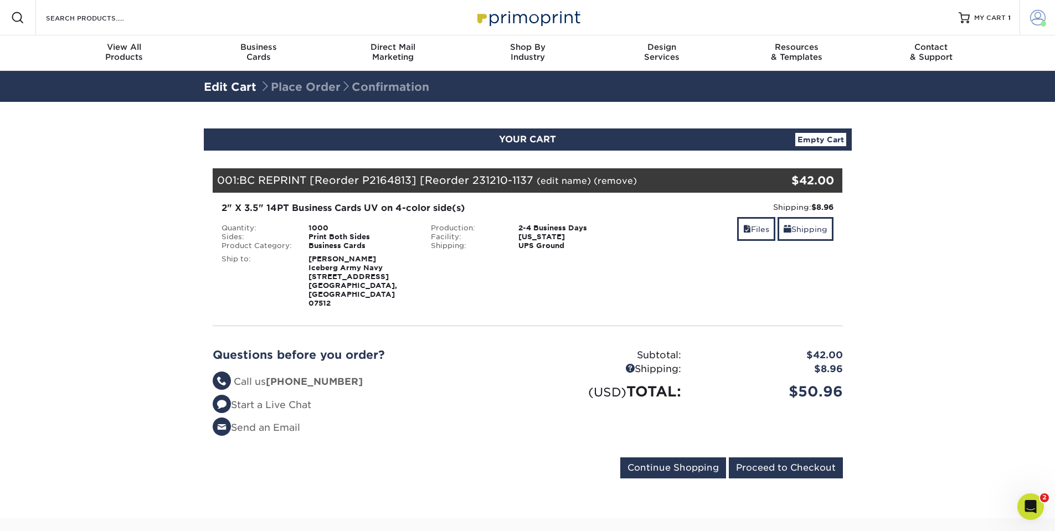
click at [1039, 15] on span at bounding box center [1038, 18] width 16 height 16
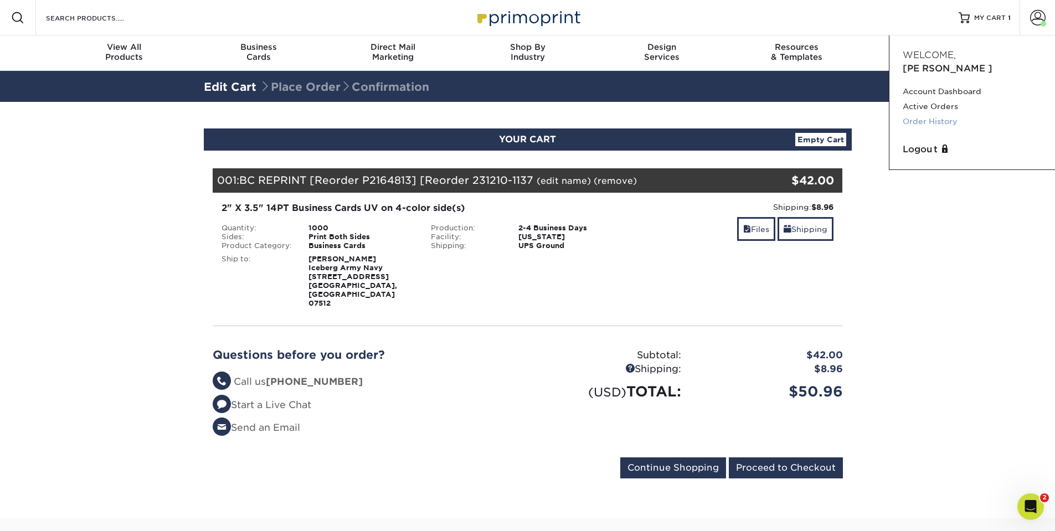
click at [947, 114] on link "Order History" at bounding box center [972, 121] width 139 height 15
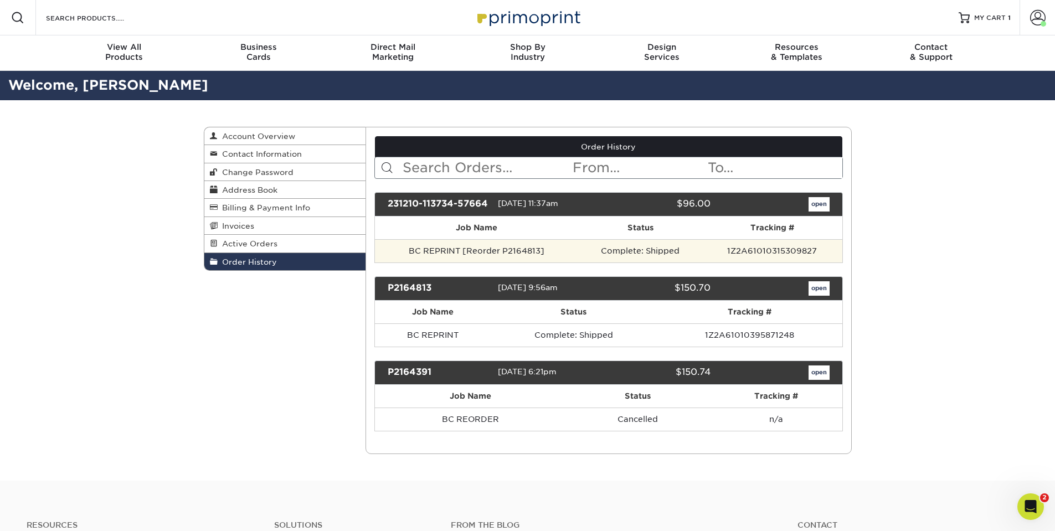
click at [560, 254] on td "BC REPRINT [Reorder P2164813]" at bounding box center [476, 250] width 203 height 23
click at [780, 250] on td "1Z2A61010315309827" at bounding box center [772, 250] width 140 height 23
click at [477, 246] on td "BC REPRINT [Reorder P2164813]" at bounding box center [476, 250] width 203 height 23
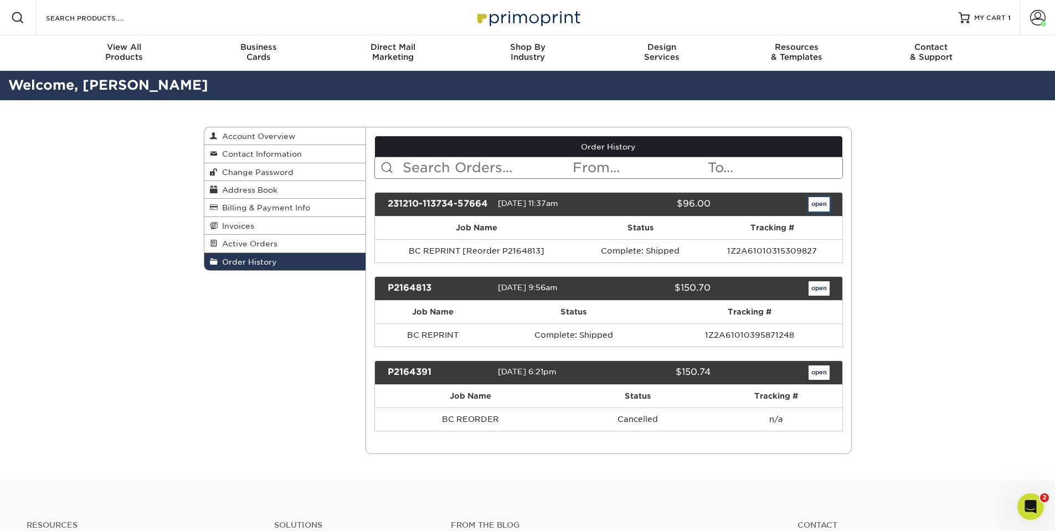
click at [822, 206] on link "open" at bounding box center [818, 204] width 21 height 14
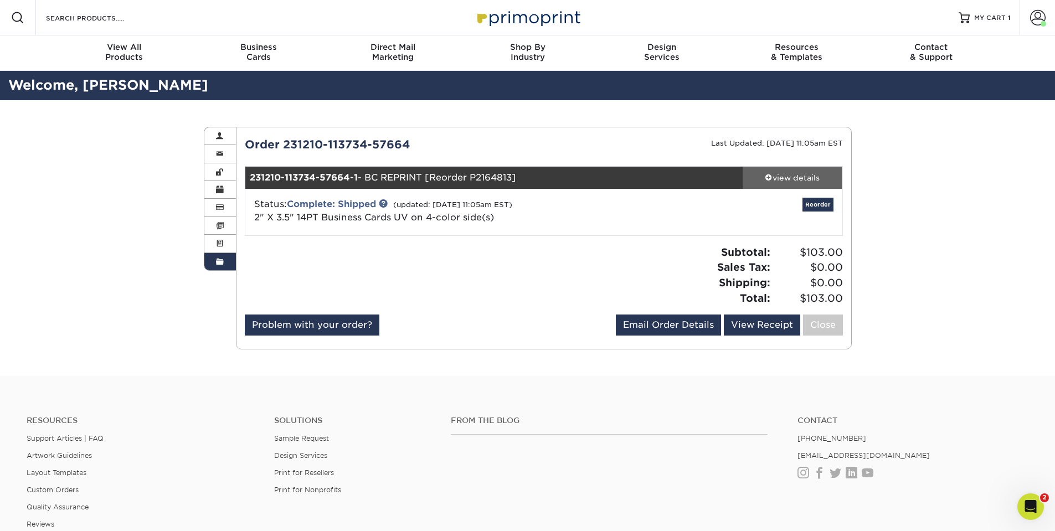
click at [810, 169] on link "view details" at bounding box center [793, 178] width 100 height 22
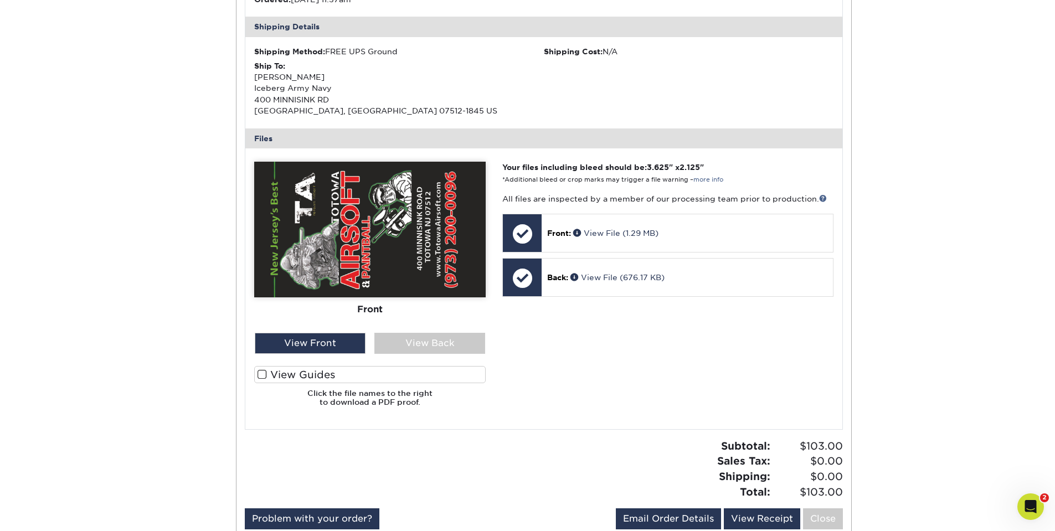
scroll to position [332, 0]
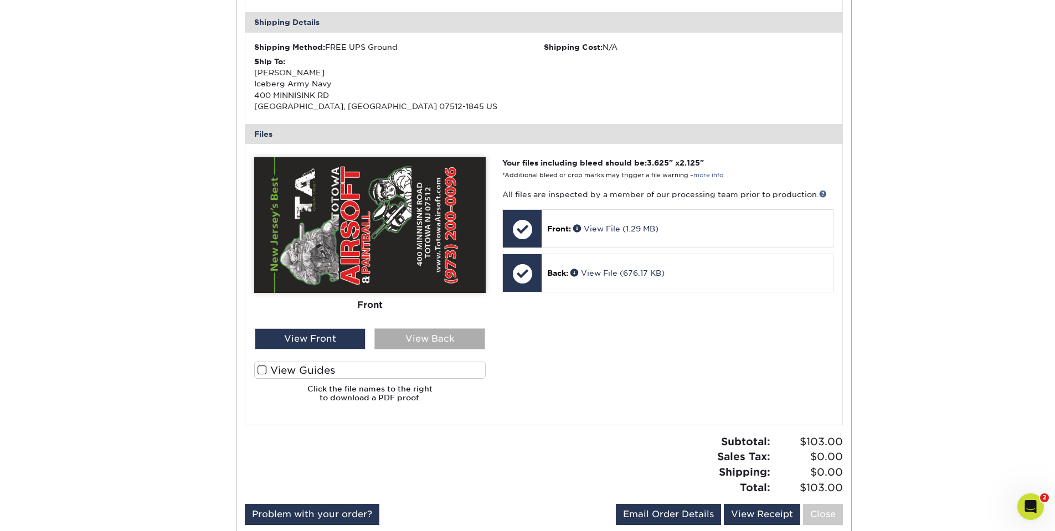
click at [432, 341] on div "View Back" at bounding box center [429, 338] width 111 height 21
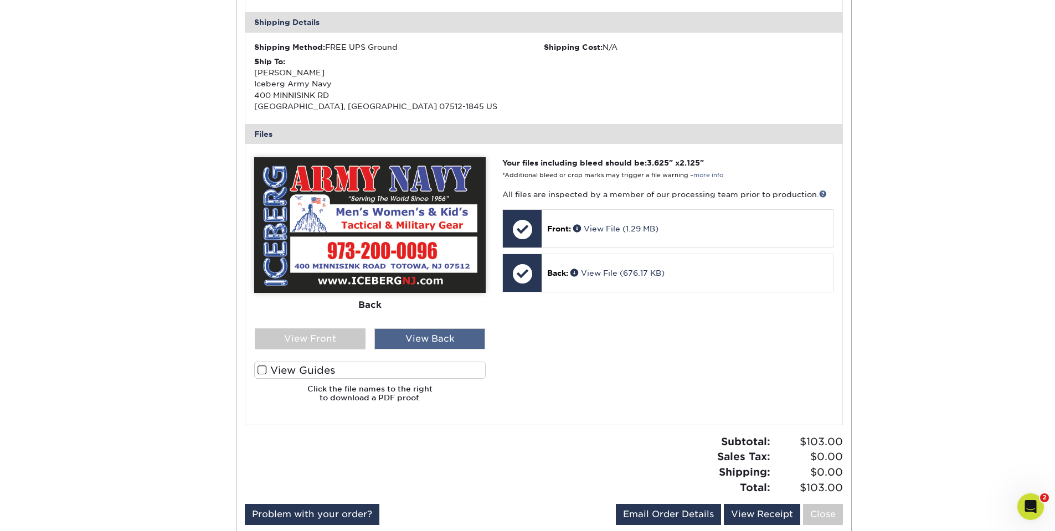
click at [389, 332] on div "View Back" at bounding box center [429, 338] width 111 height 21
click at [338, 334] on div "View Front" at bounding box center [310, 338] width 111 height 21
